Goal: Obtain resource: Download file/media

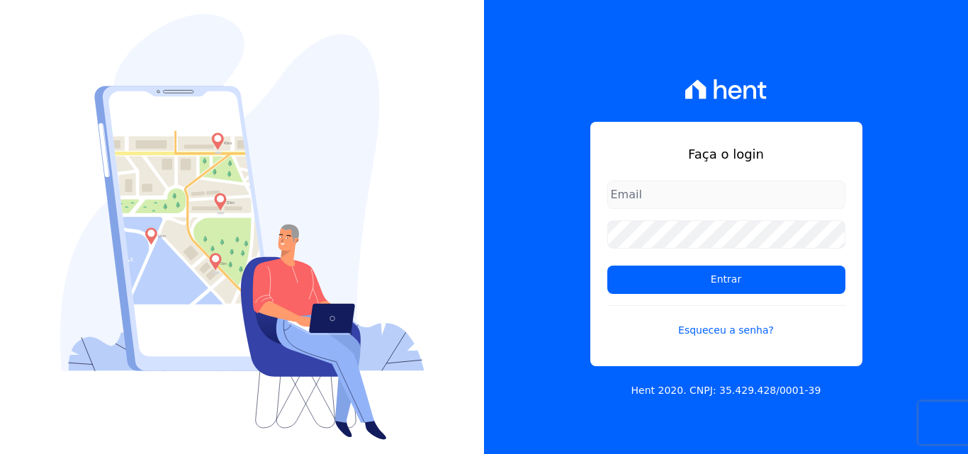
click at [659, 198] on input "email" at bounding box center [726, 195] width 238 height 28
type input "[PERSON_NAME][EMAIL_ADDRESS][PERSON_NAME][DOMAIN_NAME]"
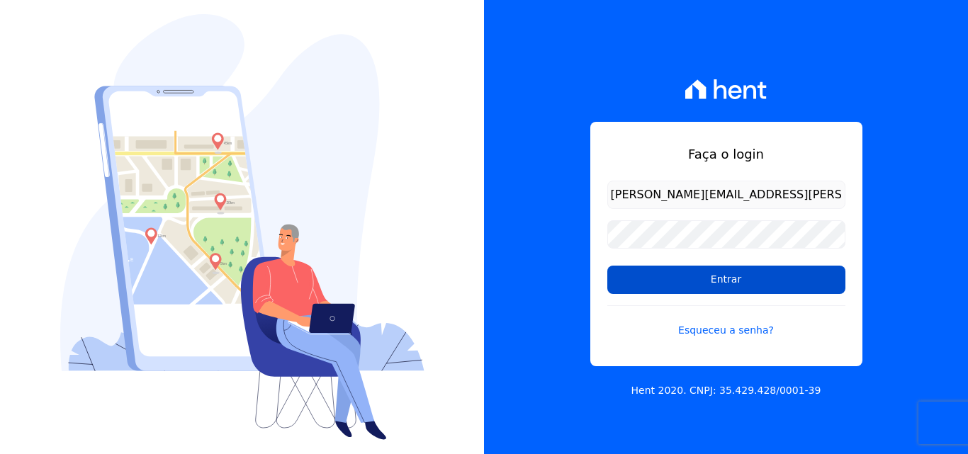
click at [673, 282] on input "Entrar" at bounding box center [726, 280] width 238 height 28
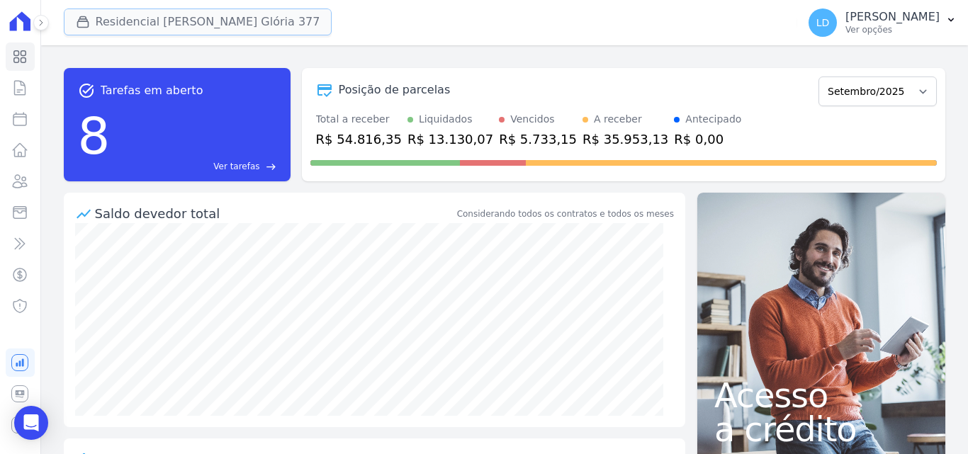
click at [190, 22] on button "Residencial [PERSON_NAME] Glória 377" at bounding box center [198, 22] width 269 height 27
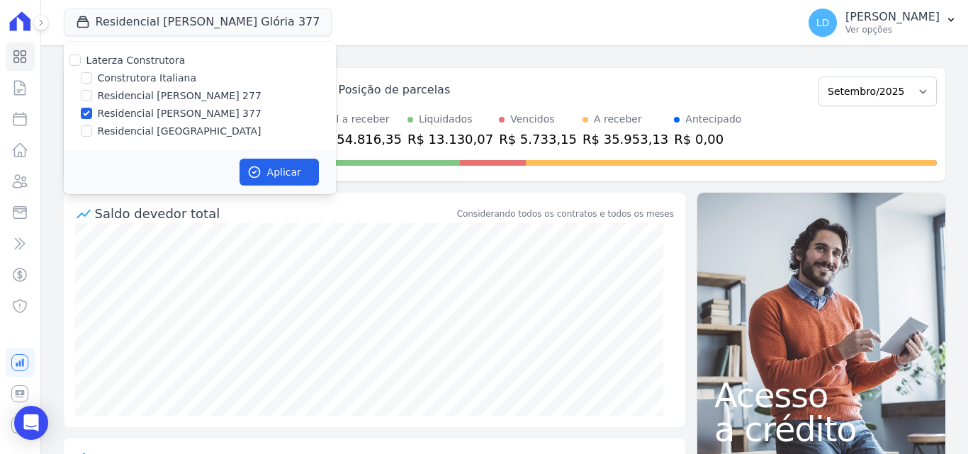
click at [128, 60] on label "Laterza Construtora" at bounding box center [135, 60] width 99 height 11
click at [81, 60] on input "Laterza Construtora" at bounding box center [74, 60] width 11 height 11
checkbox input "true"
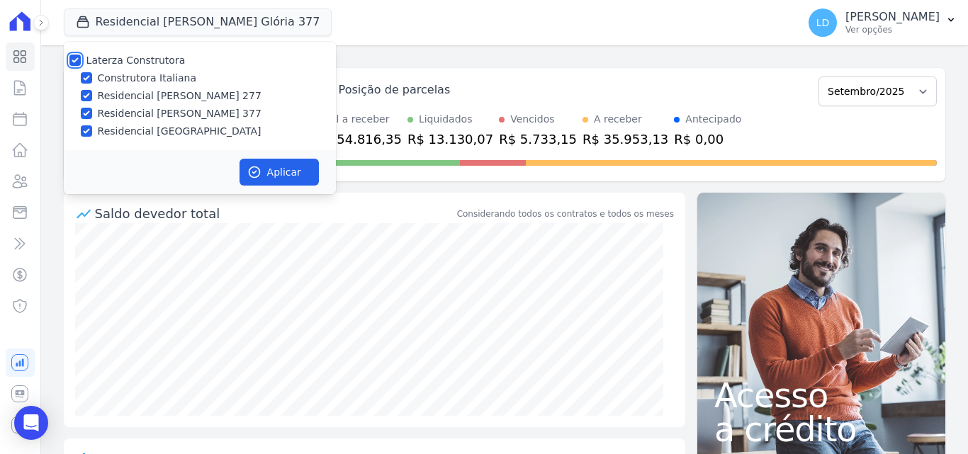
checkbox input "true"
click at [277, 166] on button "Aplicar" at bounding box center [278, 172] width 79 height 27
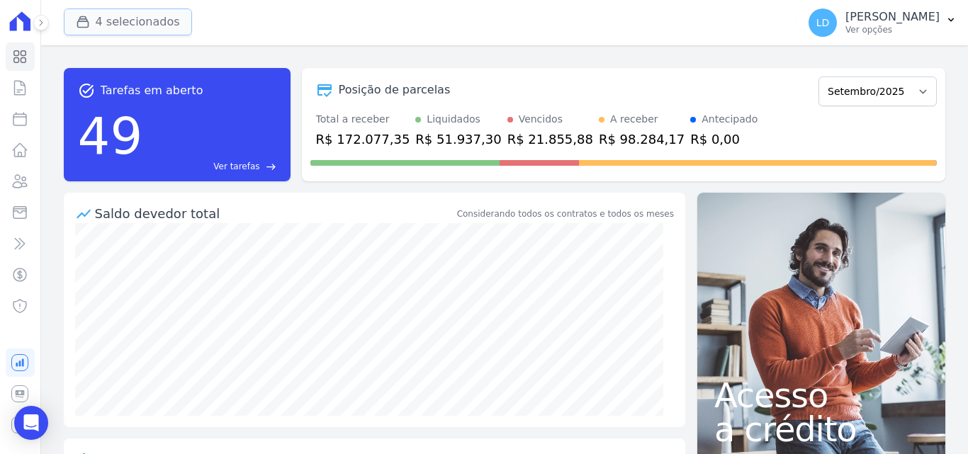
click at [131, 32] on button "4 selecionados" at bounding box center [128, 22] width 128 height 27
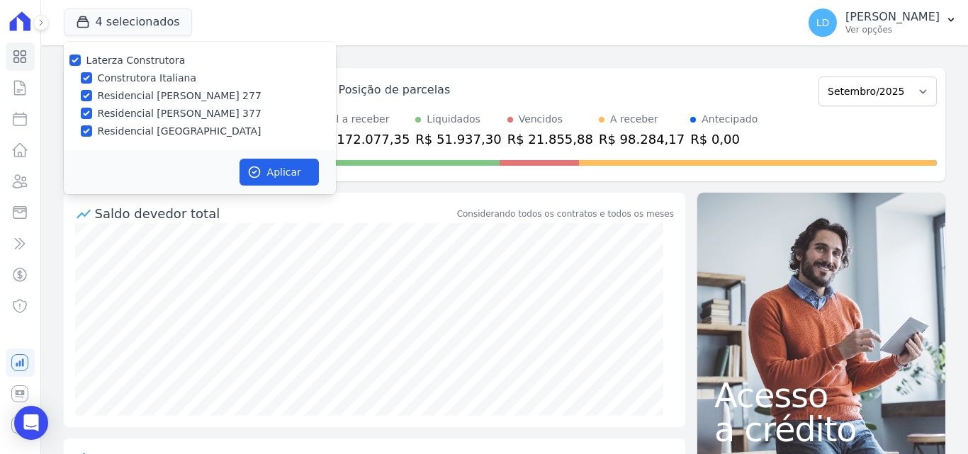
click at [582, 33] on div "4 selecionados Laterza Construtora Construtora Italiana Residencial Maria da Gl…" at bounding box center [428, 22] width 728 height 47
click at [868, 30] on p "Ver opções" at bounding box center [892, 29] width 94 height 11
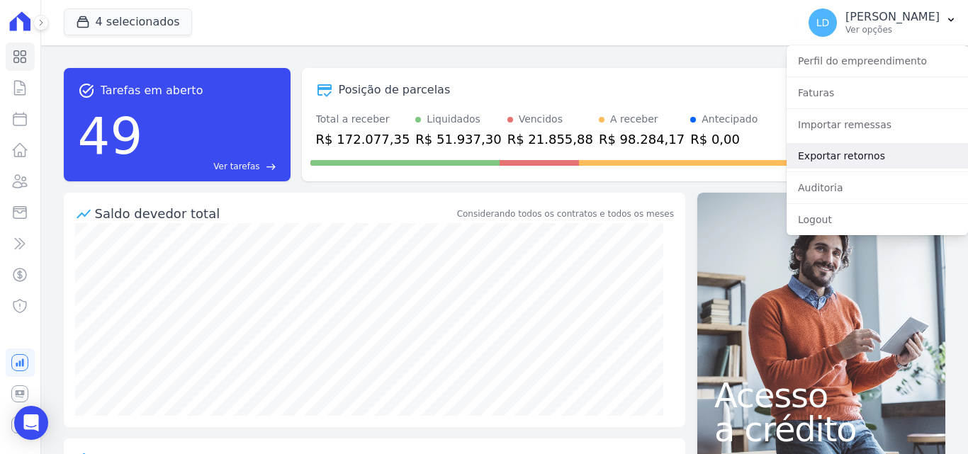
click at [862, 154] on link "Exportar retornos" at bounding box center [876, 156] width 181 height 26
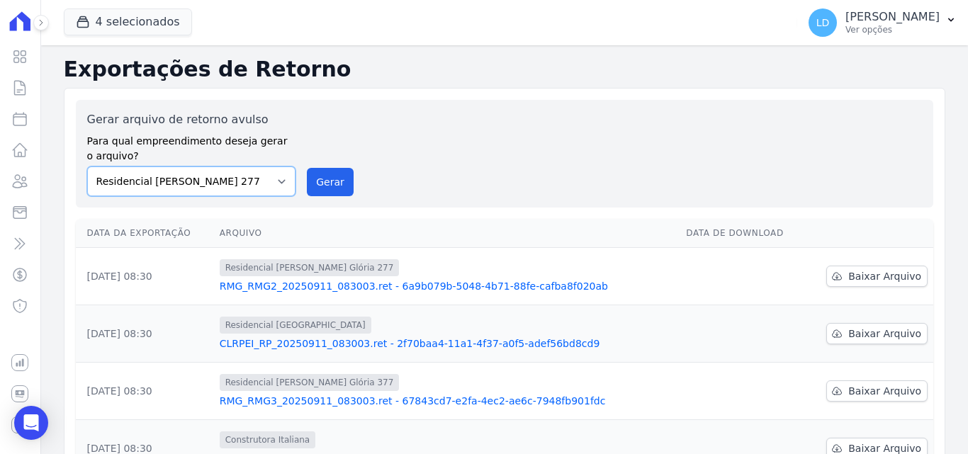
drag, startPoint x: 217, startPoint y: 185, endPoint x: 216, endPoint y: 196, distance: 10.7
click at [217, 186] on select "Construtora Italiana Residencial Maria da Glória 277 Residencial Maria da Glóri…" at bounding box center [191, 182] width 209 height 30
select select "29fc0423-bfd4-480a-835e-7e440cfe6eb8"
click at [87, 167] on select "Construtora Italiana Residencial Maria da Glória 277 Residencial Maria da Glóri…" at bounding box center [191, 182] width 209 height 30
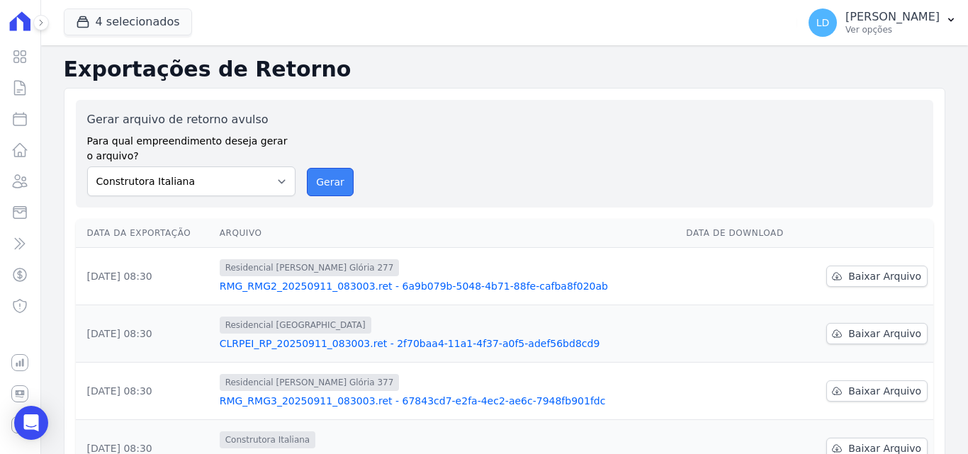
click at [322, 180] on button "Gerar" at bounding box center [330, 182] width 47 height 28
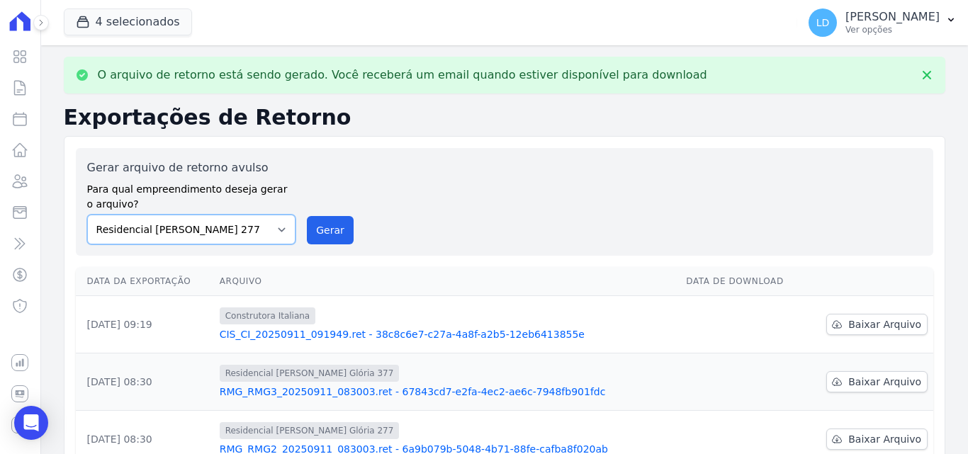
click at [198, 234] on select "Construtora Italiana Residencial Maria da Glória 277 Residencial Maria da Glóri…" at bounding box center [191, 230] width 209 height 30
click at [87, 215] on select "Construtora Italiana Residencial Maria da Glória 277 Residencial Maria da Glóri…" at bounding box center [191, 230] width 209 height 30
click at [313, 231] on button "Gerar" at bounding box center [330, 230] width 47 height 28
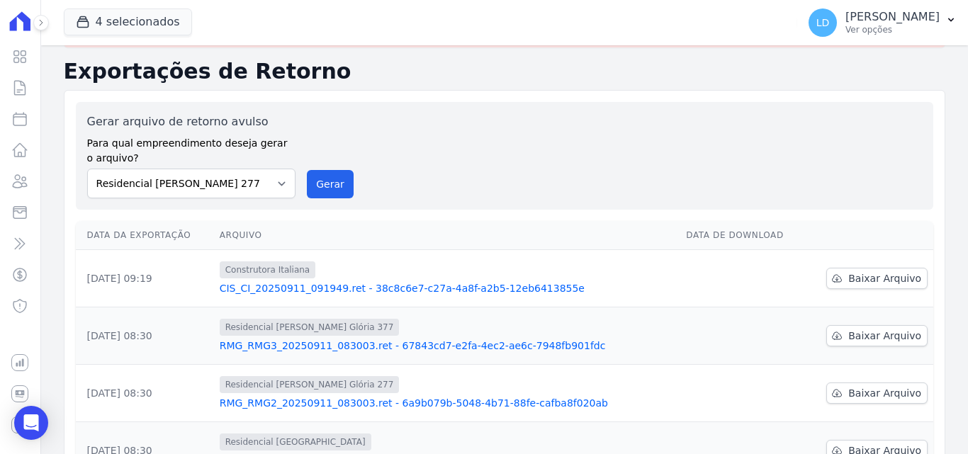
scroll to position [71, 0]
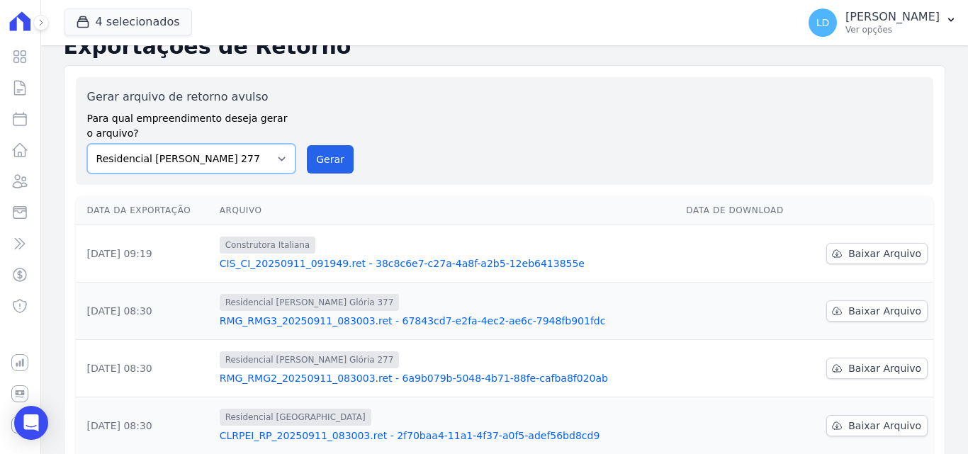
click at [221, 161] on select "Construtora Italiana Residencial Maria da Glória 277 Residencial Maria da Glóri…" at bounding box center [191, 159] width 209 height 30
click at [235, 153] on select "Construtora Italiana Residencial Maria da Glória 277 Residencial Maria da Glóri…" at bounding box center [191, 159] width 209 height 30
select select "0cd9190e-dfd9-46e5-afc8-7298ef4c0c2b"
click at [87, 144] on select "Construtora Italiana Residencial Maria da Glória 277 Residencial Maria da Glóri…" at bounding box center [191, 159] width 209 height 30
drag, startPoint x: 329, startPoint y: 160, endPoint x: 533, endPoint y: 130, distance: 205.5
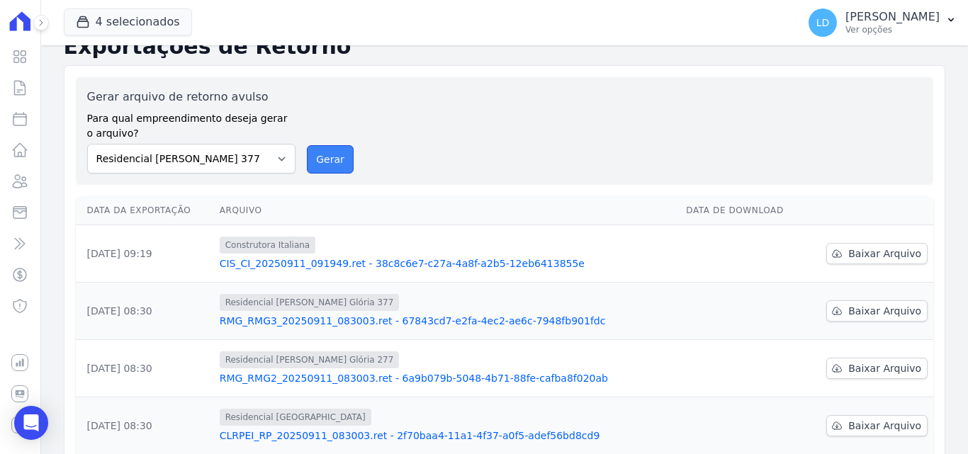
click at [330, 160] on button "Gerar" at bounding box center [330, 159] width 47 height 28
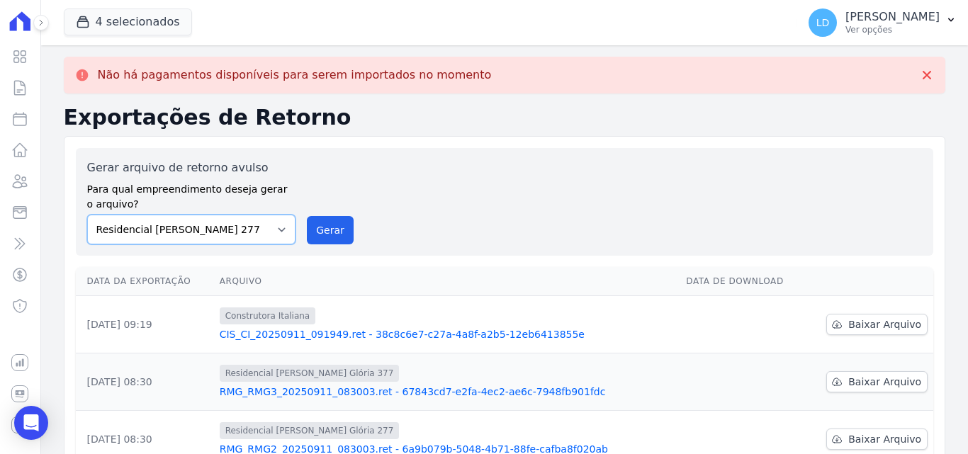
drag, startPoint x: 199, startPoint y: 224, endPoint x: 211, endPoint y: 240, distance: 20.3
click at [199, 224] on select "Construtora Italiana Residencial Maria da Glória 277 Residencial Maria da Glóri…" at bounding box center [191, 230] width 209 height 30
select select "6440c0a1-232b-4aa1-adfe-88cb95fffe46"
click at [87, 215] on select "Construtora Italiana Residencial Maria da Glória 277 Residencial Maria da Glóri…" at bounding box center [191, 230] width 209 height 30
drag, startPoint x: 320, startPoint y: 230, endPoint x: 544, endPoint y: 125, distance: 247.9
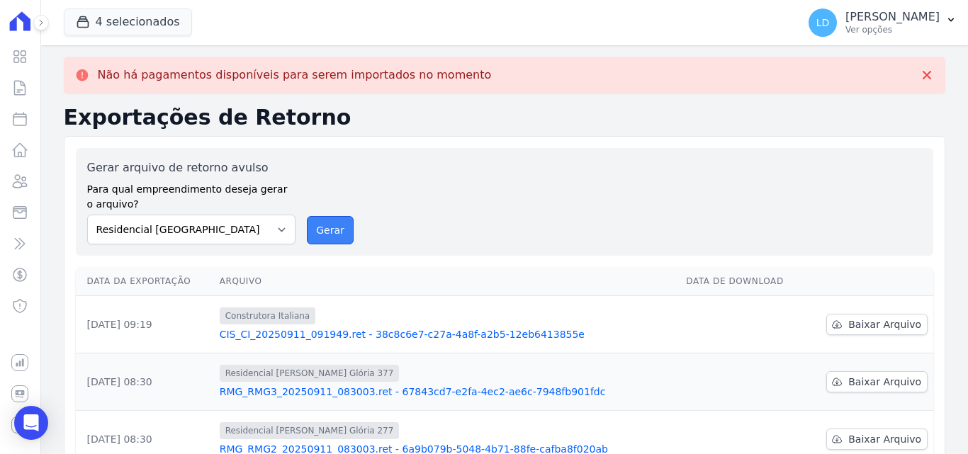
click at [321, 229] on button "Gerar" at bounding box center [330, 230] width 47 height 28
click at [881, 26] on p "Ver opções" at bounding box center [892, 29] width 94 height 11
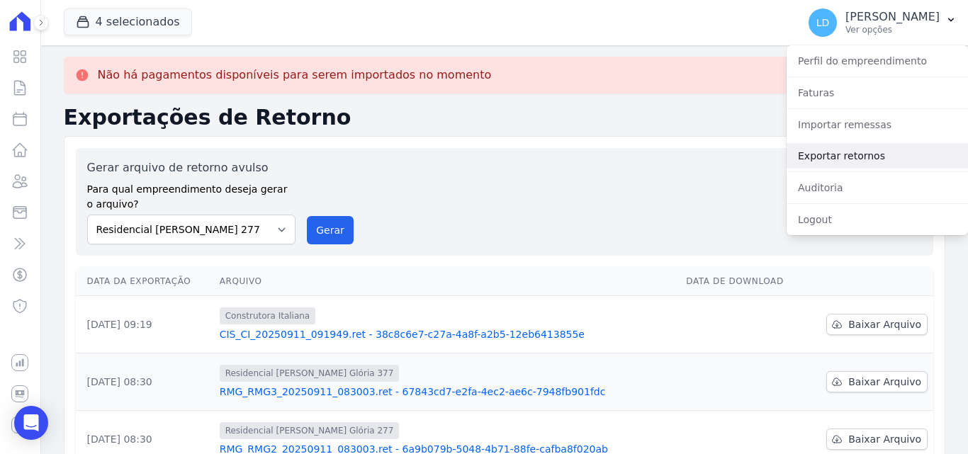
click at [862, 144] on link "Exportar retornos" at bounding box center [876, 156] width 181 height 26
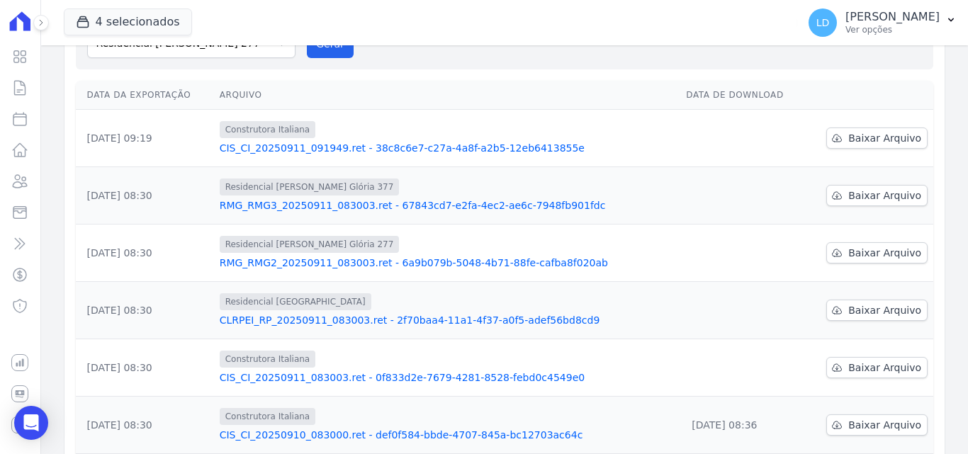
scroll to position [142, 0]
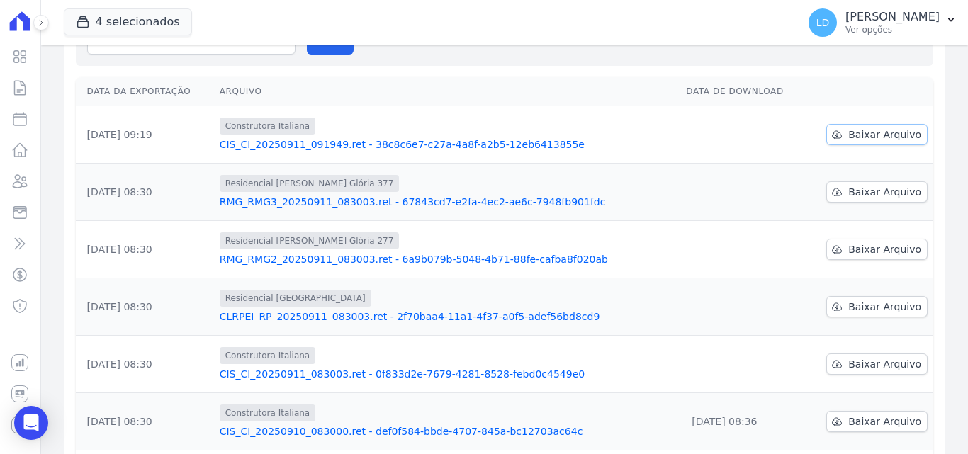
click at [876, 137] on span "Baixar Arquivo" at bounding box center [884, 135] width 73 height 14
